Goal: Obtain resource: Obtain resource

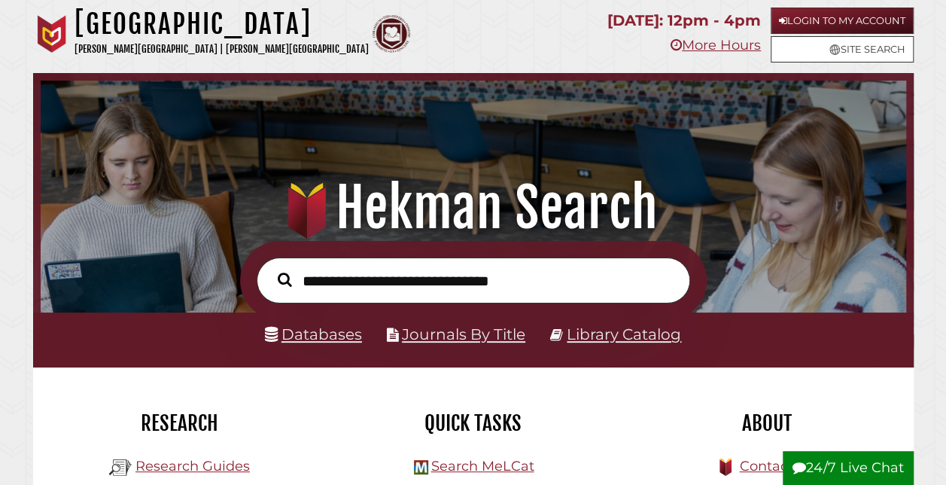
scroll to position [286, 858]
click at [334, 287] on input "text" at bounding box center [473, 279] width 433 height 45
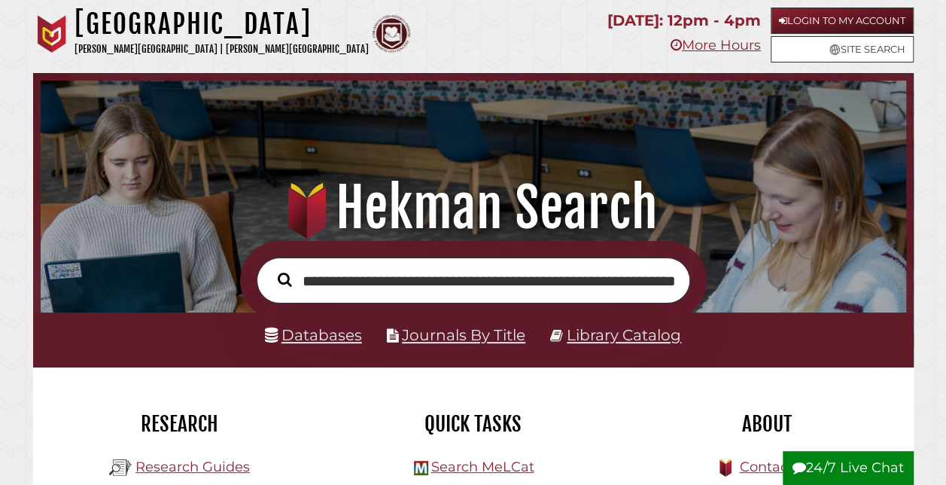
scroll to position [0, 65]
type input "**********"
click at [270, 269] on button "Search" at bounding box center [284, 280] width 29 height 22
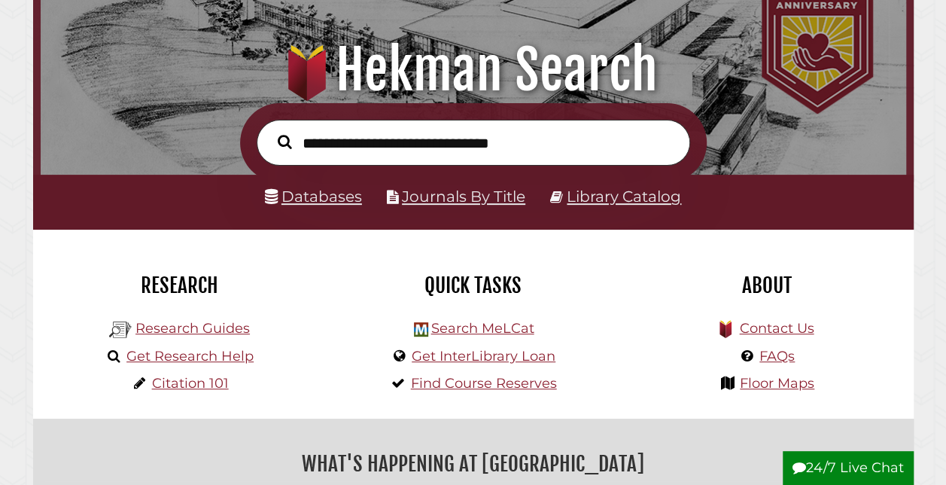
scroll to position [189, 0]
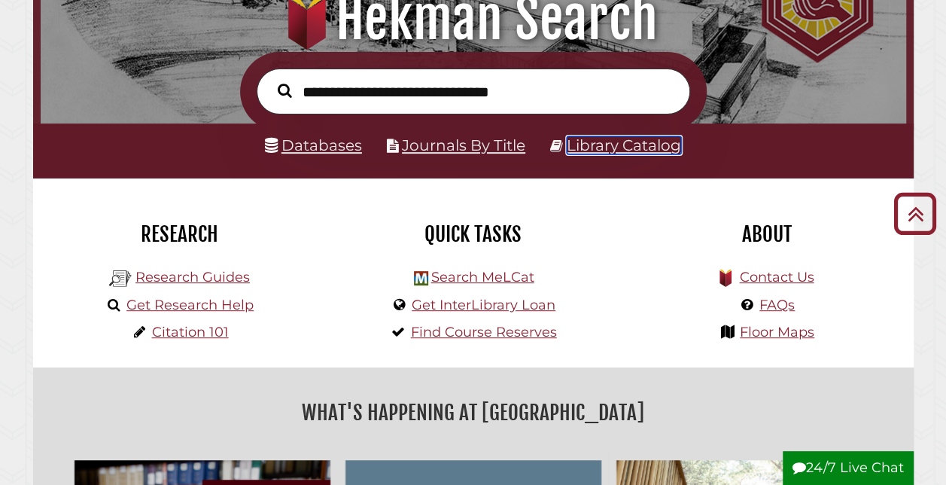
click at [612, 147] on link "Library Catalog" at bounding box center [624, 145] width 114 height 18
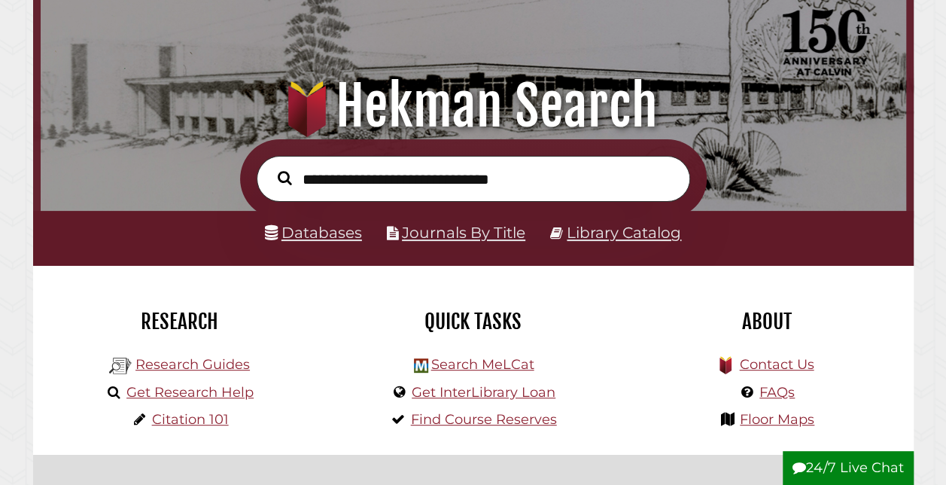
scroll to position [102, 0]
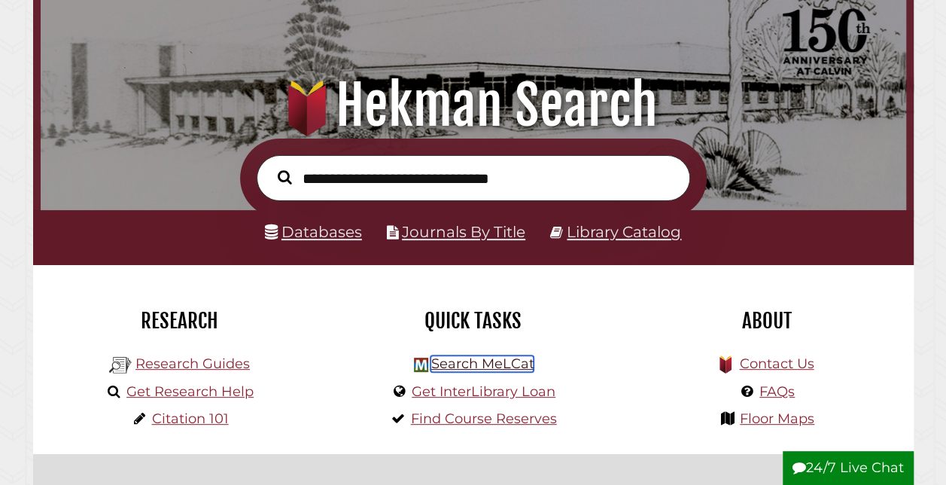
click at [456, 366] on link "Search MeLCat" at bounding box center [481, 363] width 103 height 17
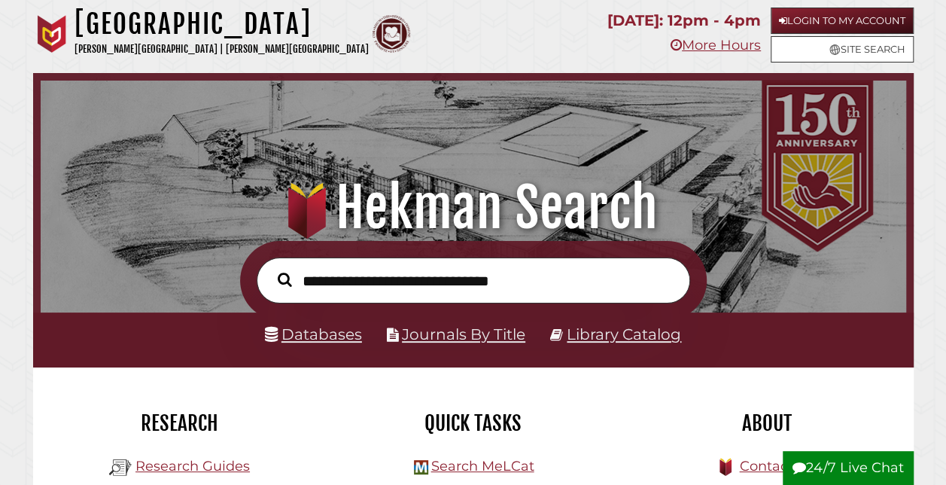
scroll to position [129, 0]
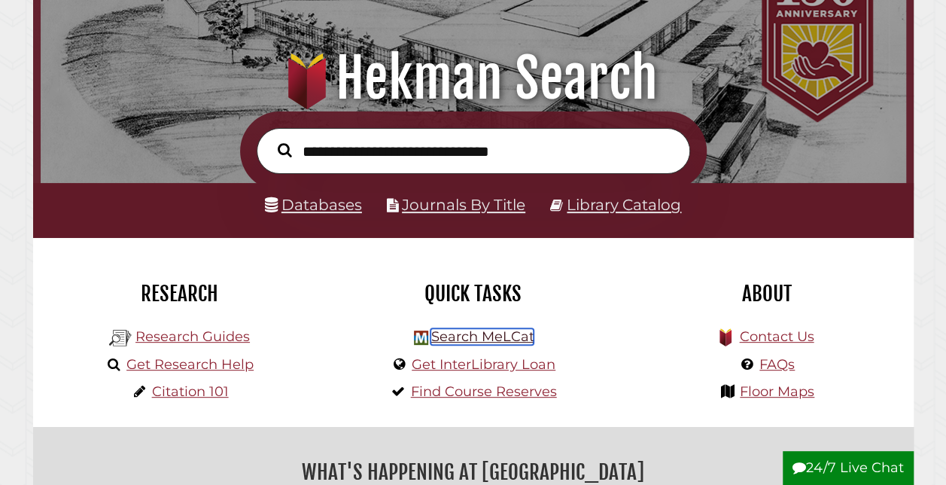
click at [476, 340] on link "Search MeLCat" at bounding box center [481, 336] width 103 height 17
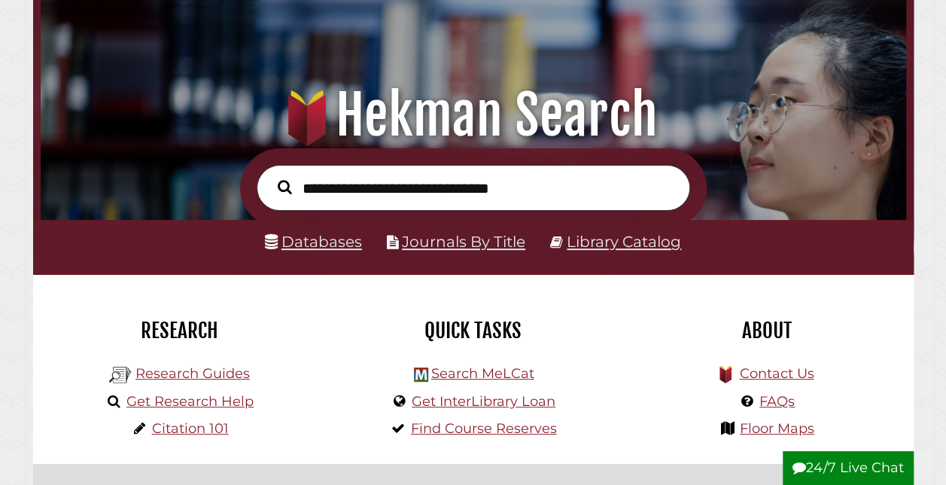
scroll to position [93, 0]
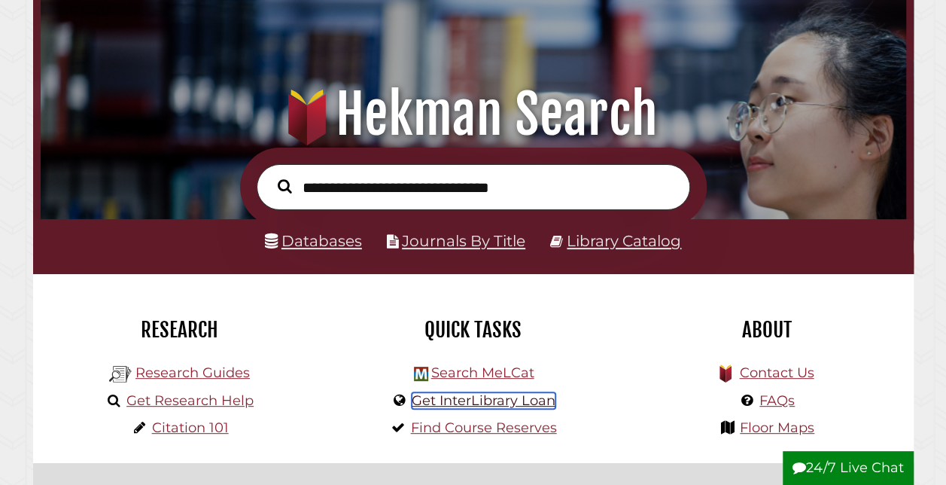
click at [488, 400] on link "Get InterLibrary Loan" at bounding box center [484, 400] width 144 height 17
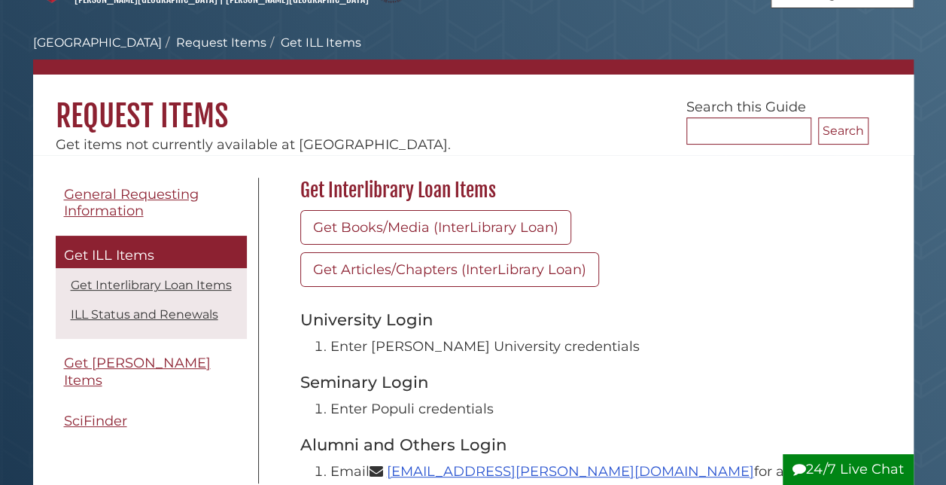
scroll to position [60, 0]
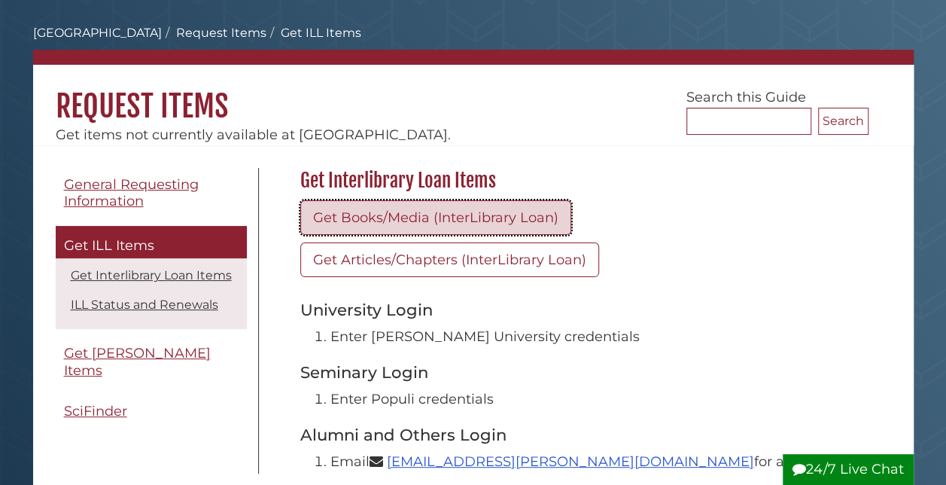
click at [408, 214] on link "Get Books/Media (InterLibrary Loan)" at bounding box center [435, 217] width 271 height 35
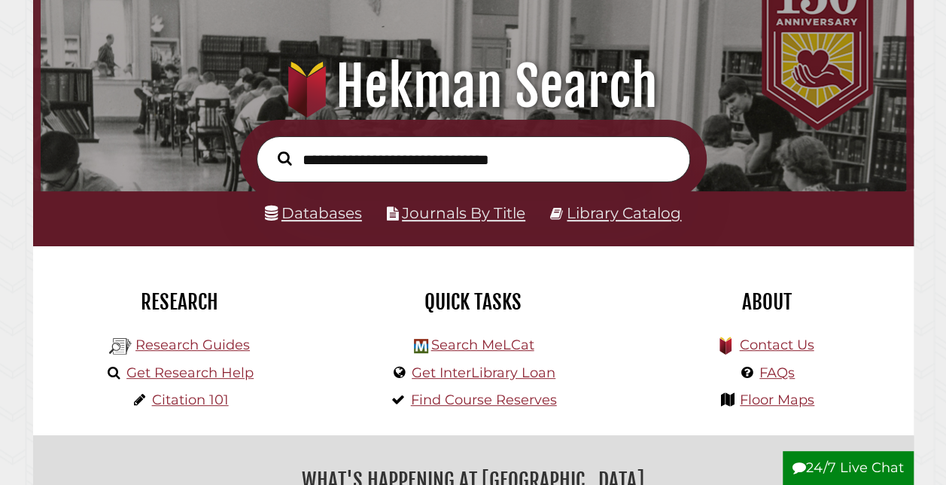
scroll to position [122, 0]
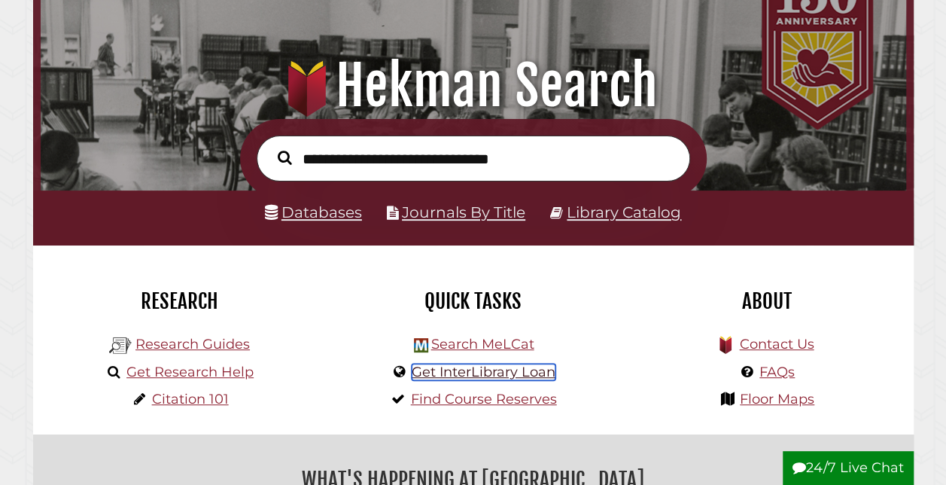
click at [494, 374] on link "Get InterLibrary Loan" at bounding box center [484, 371] width 144 height 17
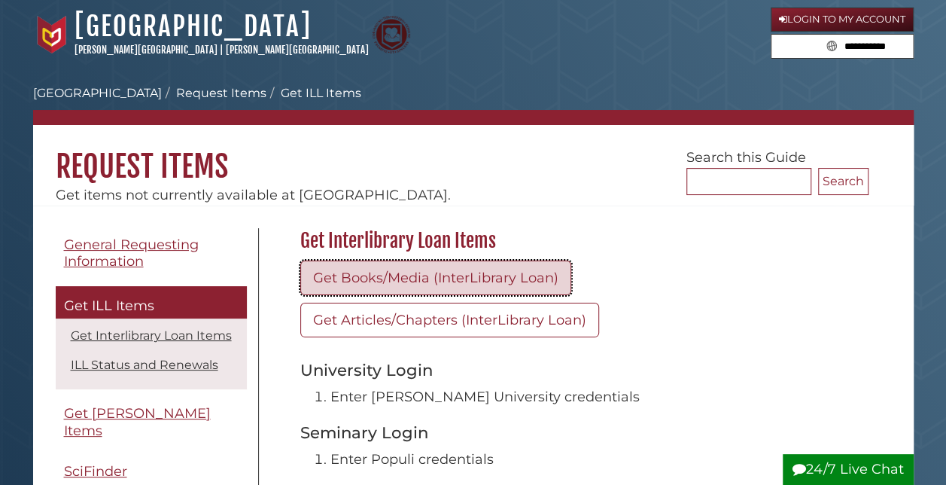
click at [503, 277] on link "Get Books/Media (InterLibrary Loan)" at bounding box center [435, 277] width 271 height 35
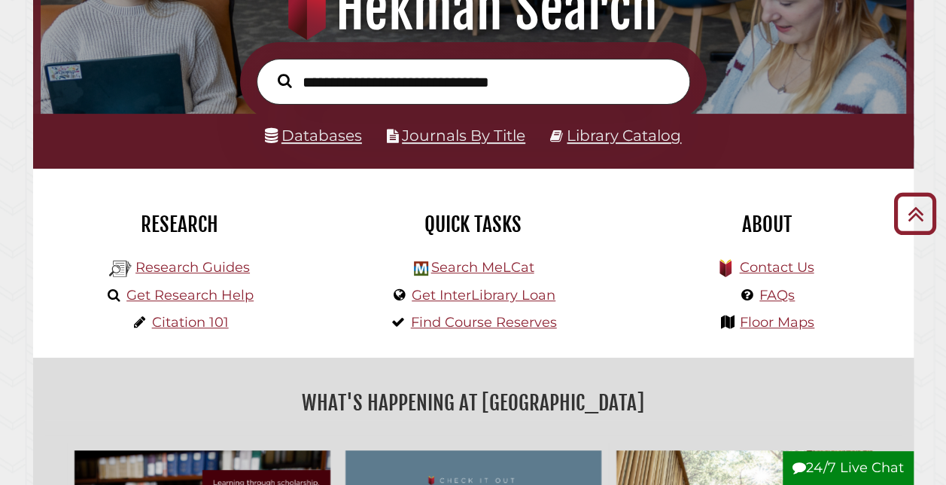
scroll to position [196, 0]
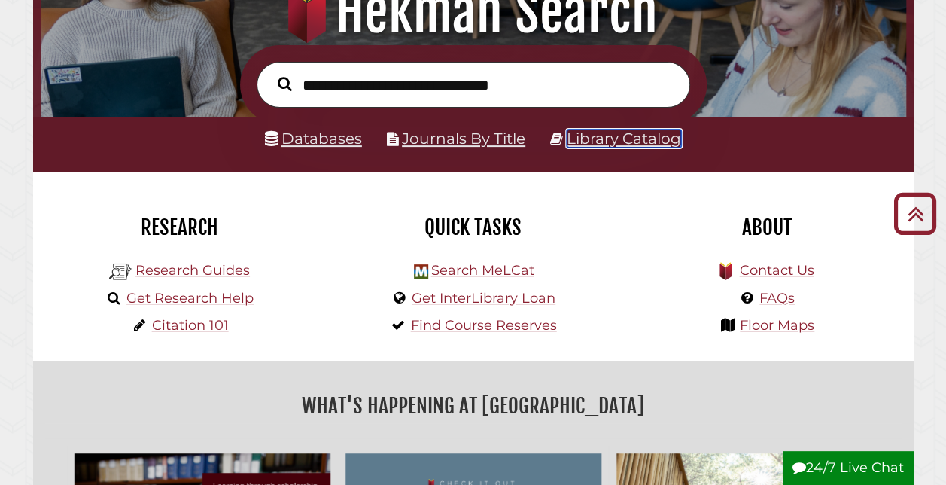
click at [588, 144] on link "Library Catalog" at bounding box center [624, 138] width 114 height 18
